Goal: Task Accomplishment & Management: Complete application form

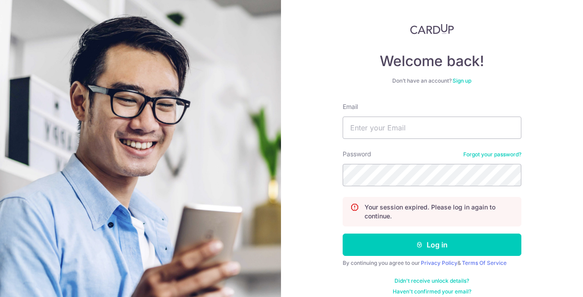
scroll to position [45, 0]
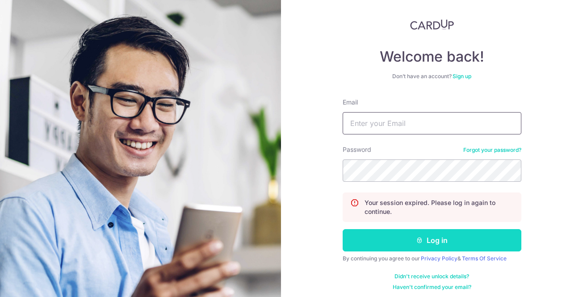
type input "antonreyniers@gmail.com"
click at [410, 246] on button "Log in" at bounding box center [432, 240] width 179 height 22
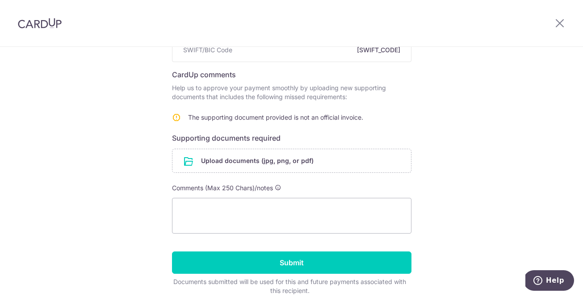
scroll to position [128, 0]
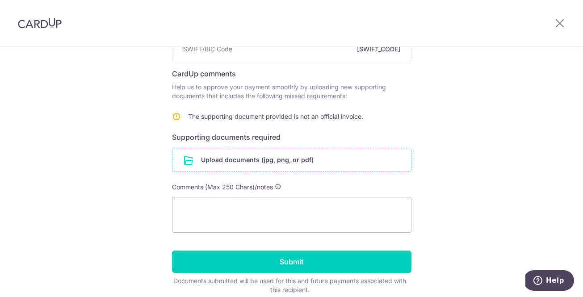
click at [338, 158] on input "file" at bounding box center [291, 159] width 238 height 23
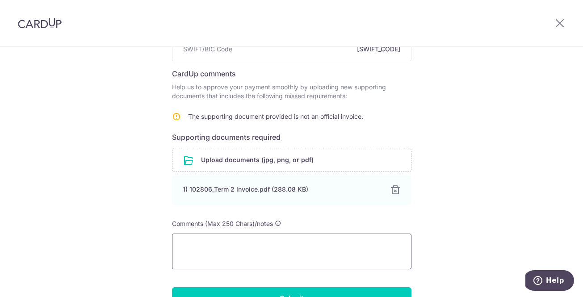
click at [212, 244] on textarea at bounding box center [291, 252] width 239 height 36
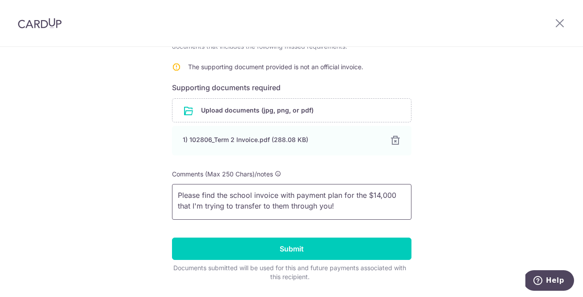
scroll to position [180, 0]
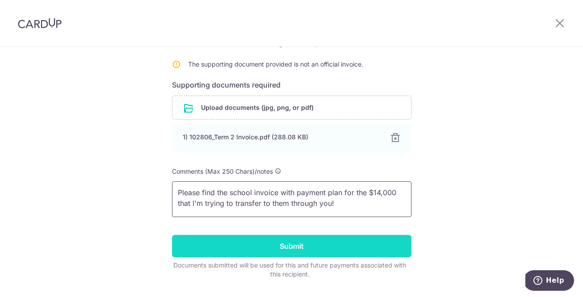
type textarea "Please find the school invoice with payment plan for the $14,000 that I'm tryin…"
click at [276, 251] on input "Submit" at bounding box center [291, 246] width 239 height 22
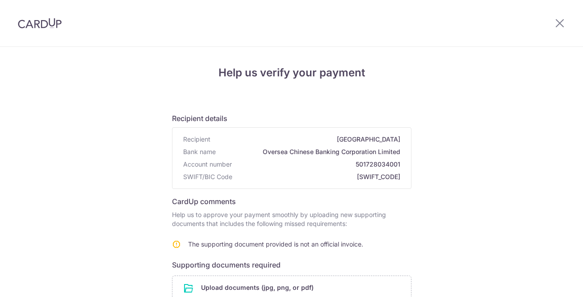
scroll to position [180, 0]
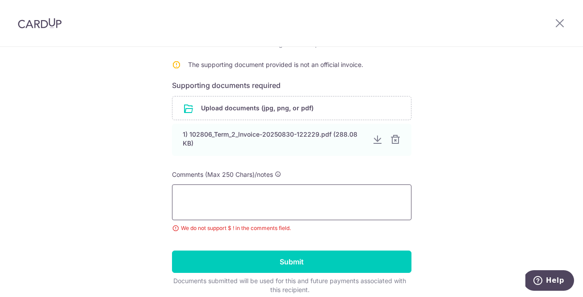
click at [223, 197] on textarea at bounding box center [291, 202] width 239 height 36
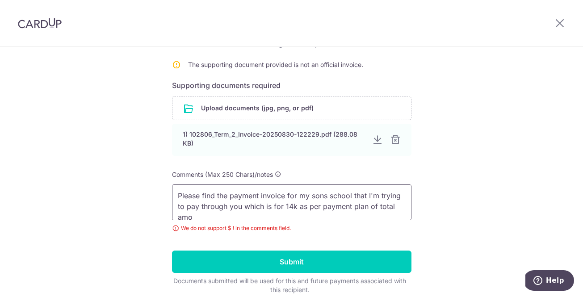
scroll to position [1, 0]
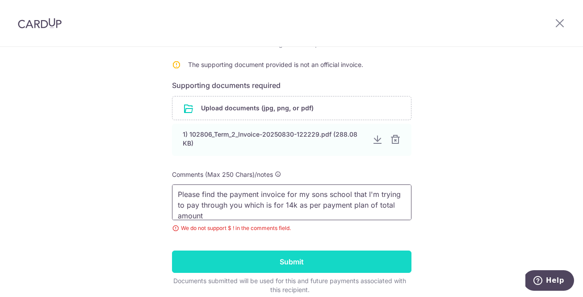
type textarea "Please find the payment invoice for my sons school that I'm trying to pay throu…"
click at [263, 260] on input "Submit" at bounding box center [291, 262] width 239 height 22
